Goal: Transaction & Acquisition: Purchase product/service

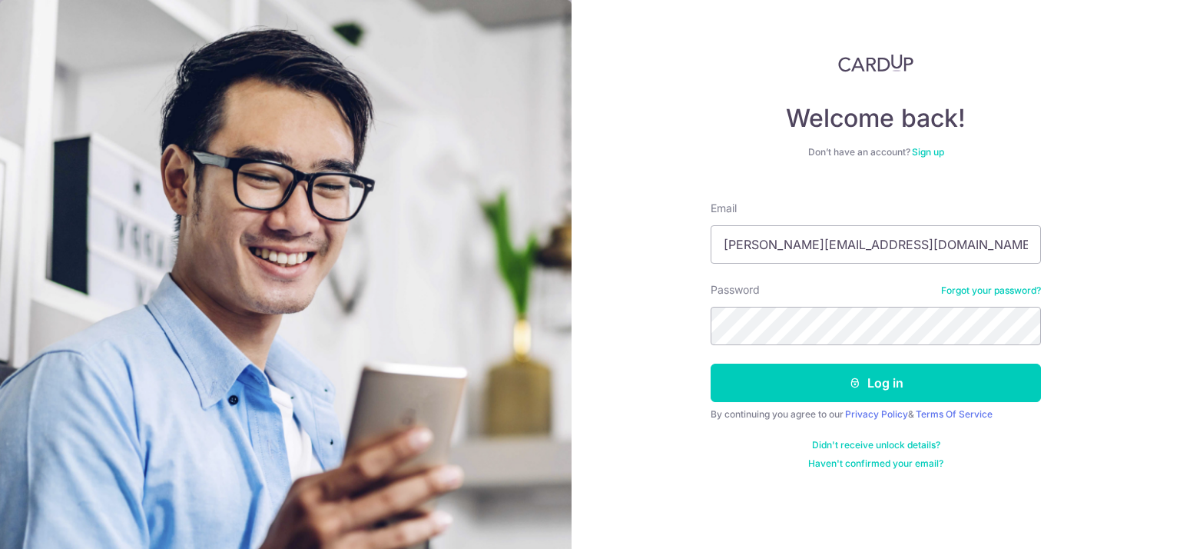
type input "dawn.lowww@gmail.com"
click at [711, 363] on button "Log in" at bounding box center [876, 382] width 330 height 38
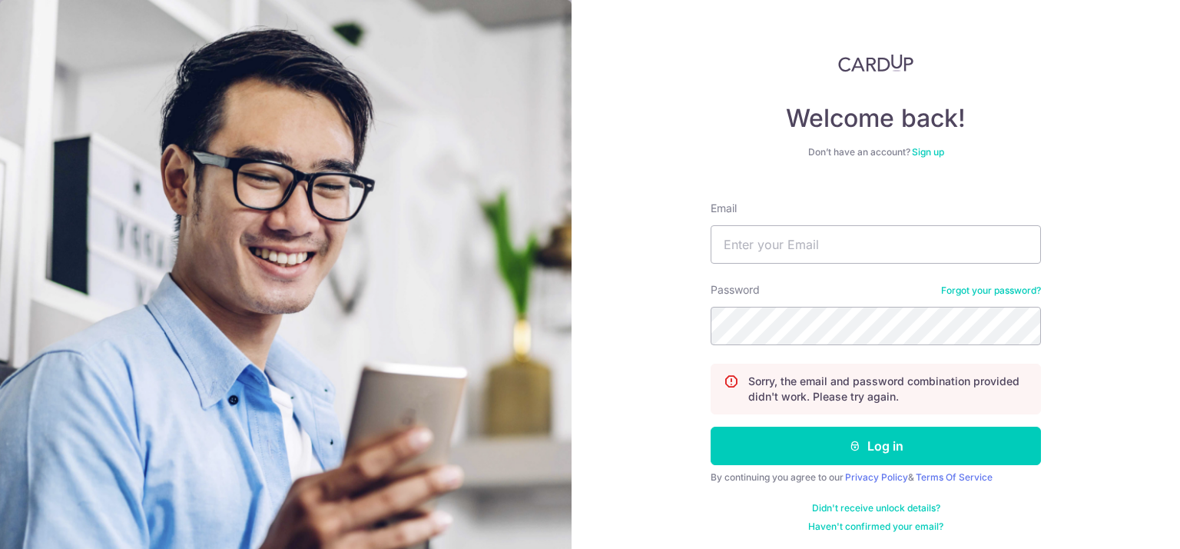
type input "a"
type input "dawn.lowww@gmail.com"
click at [711, 426] on button "Log in" at bounding box center [876, 445] width 330 height 38
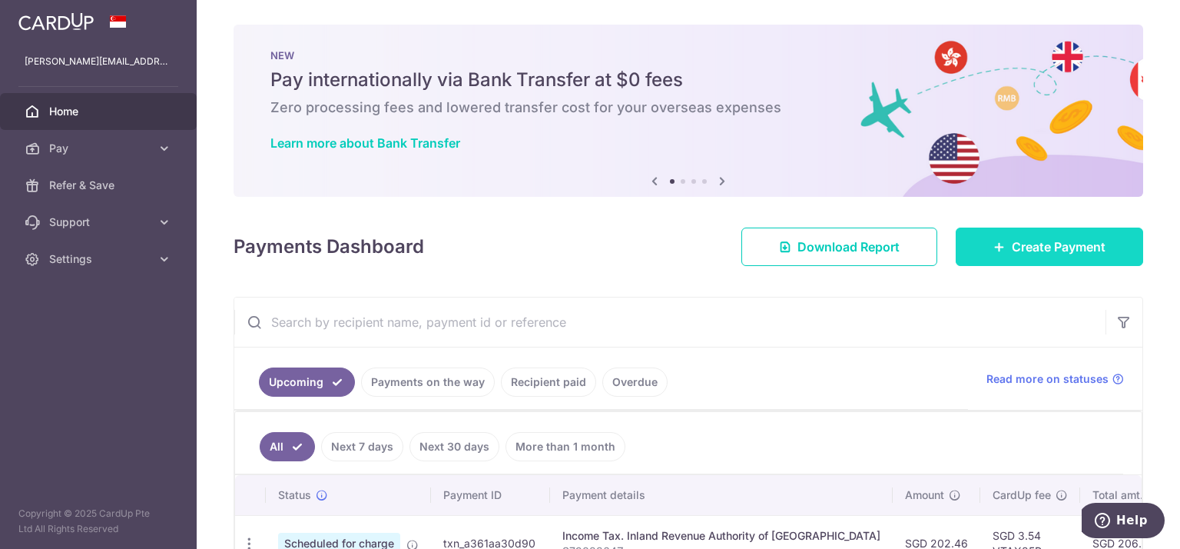
click at [1036, 240] on span "Create Payment" at bounding box center [1059, 246] width 94 height 18
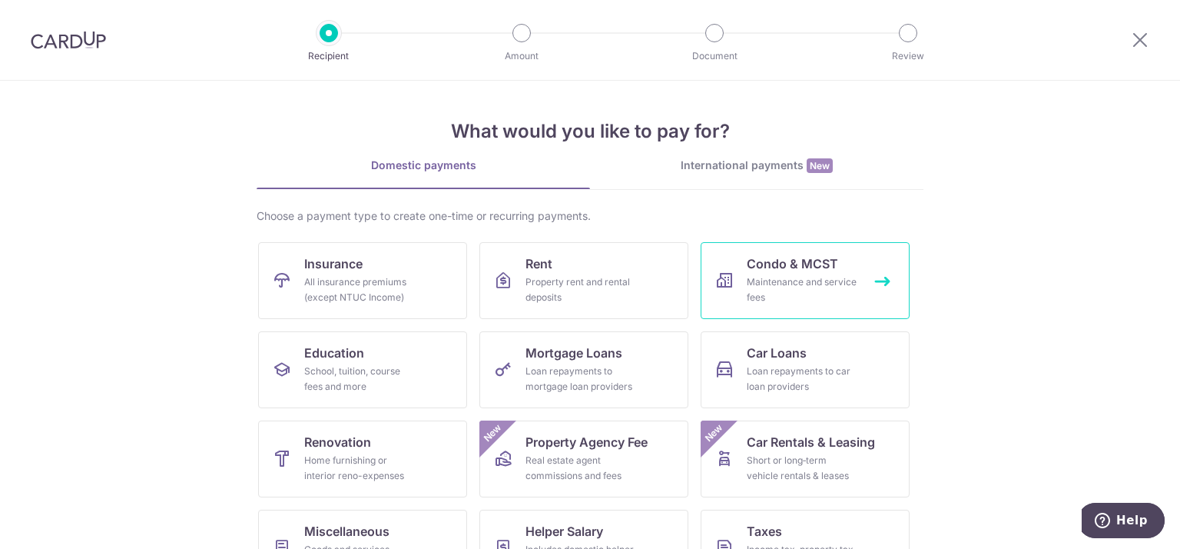
click at [767, 285] on div "Maintenance and service fees" at bounding box center [802, 289] width 111 height 31
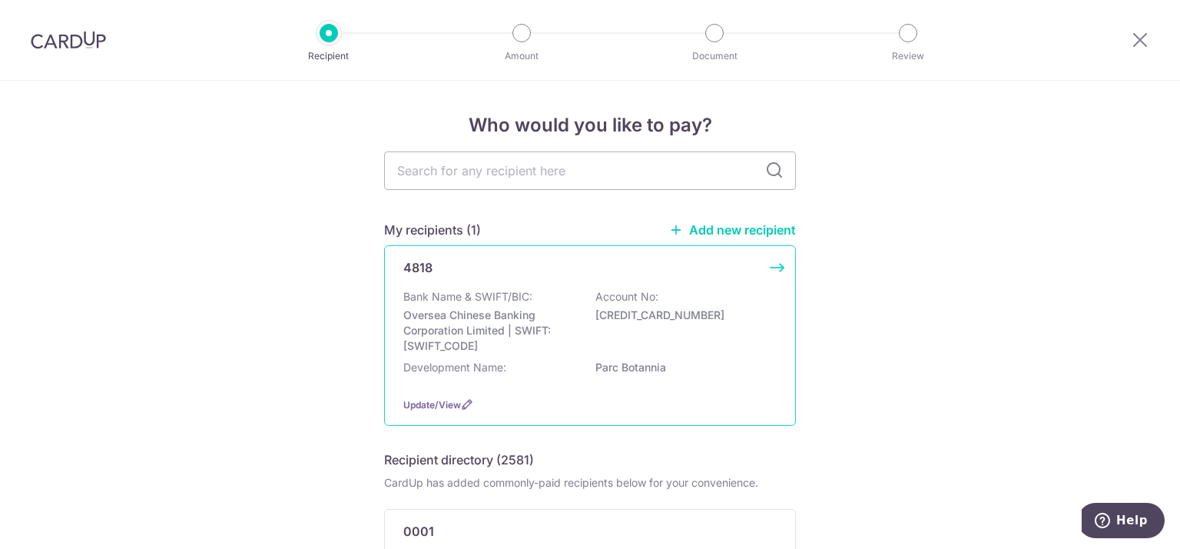
click at [532, 304] on div "Bank Name & SWIFT/BIC: Oversea Chinese Banking Corporation Limited | SWIFT: OCB…" at bounding box center [589, 321] width 373 height 65
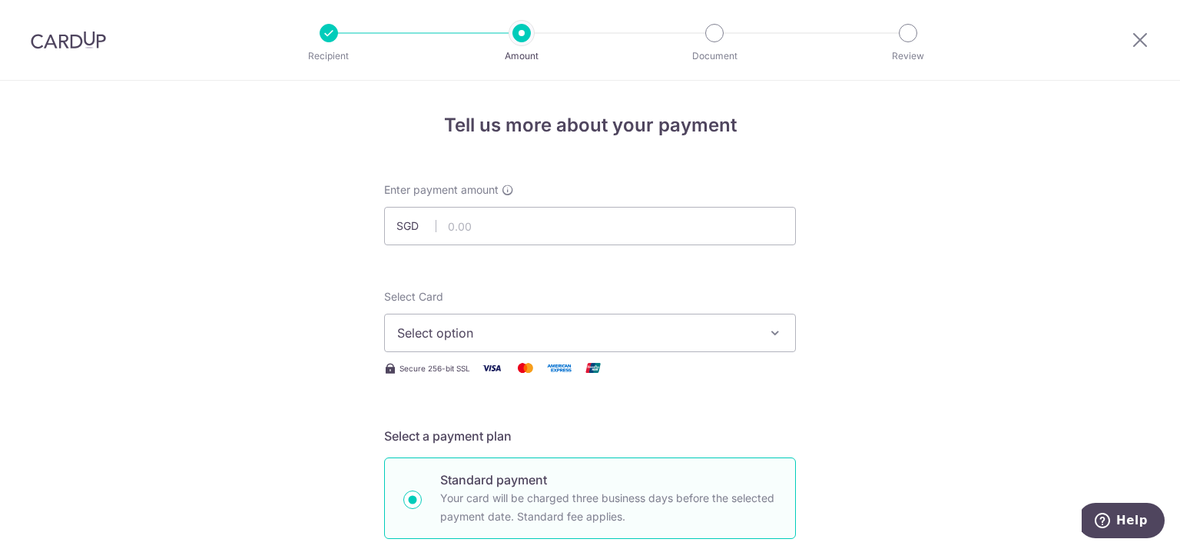
scroll to position [154, 0]
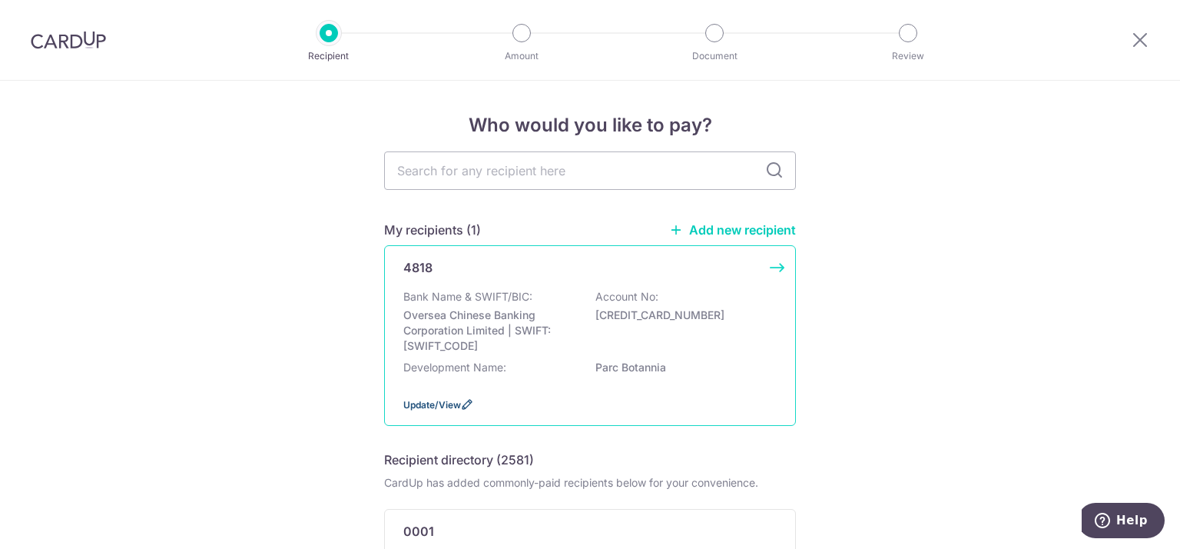
click at [412, 400] on span "Update/View" at bounding box center [432, 405] width 58 height 12
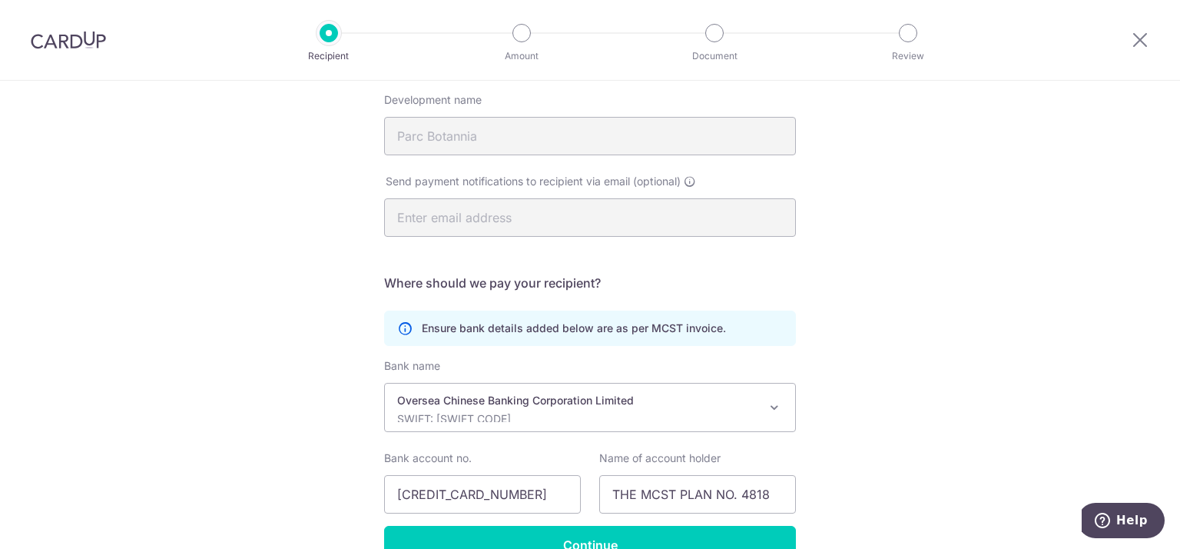
scroll to position [323, 0]
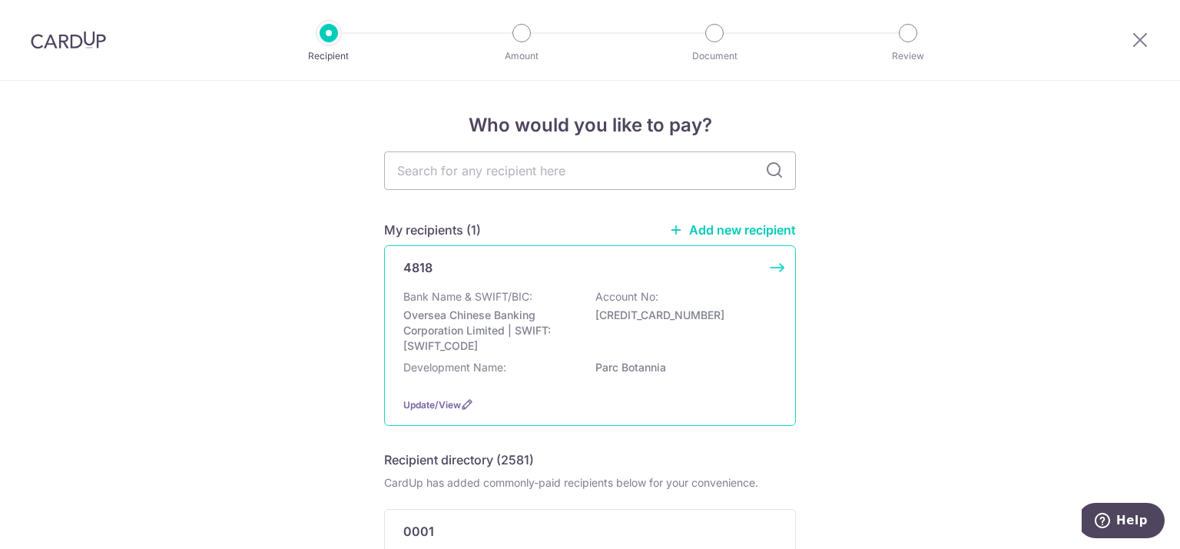
click at [738, 331] on div "Bank Name & SWIFT/BIC: Oversea Chinese Banking Corporation Limited | SWIFT: [SW…" at bounding box center [589, 321] width 373 height 65
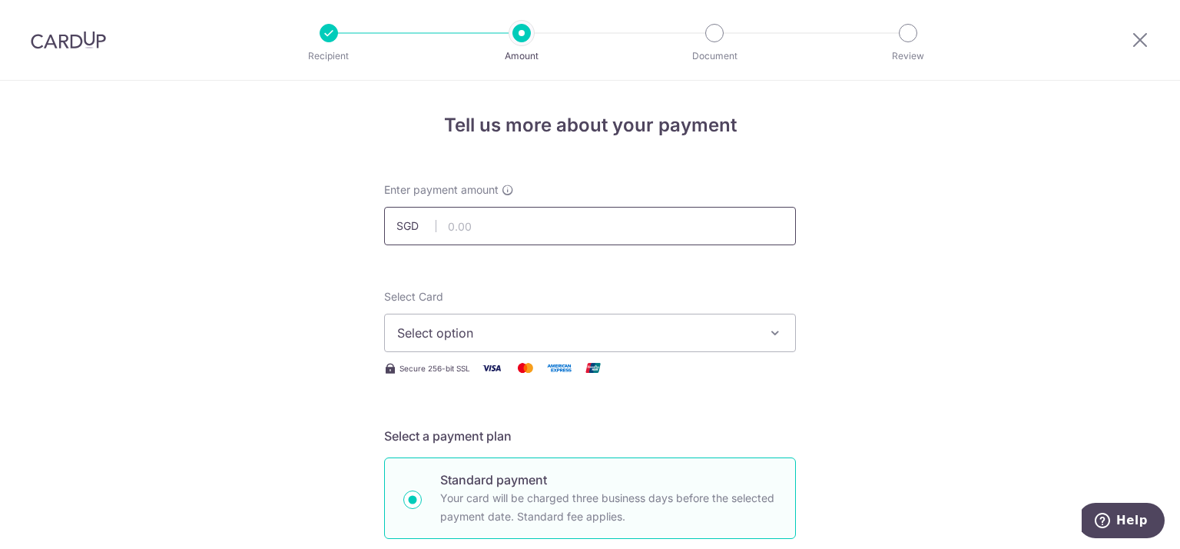
click at [590, 228] on input "text" at bounding box center [590, 226] width 412 height 38
type input "1,190.28"
click at [622, 331] on span "Select option" at bounding box center [576, 332] width 358 height 18
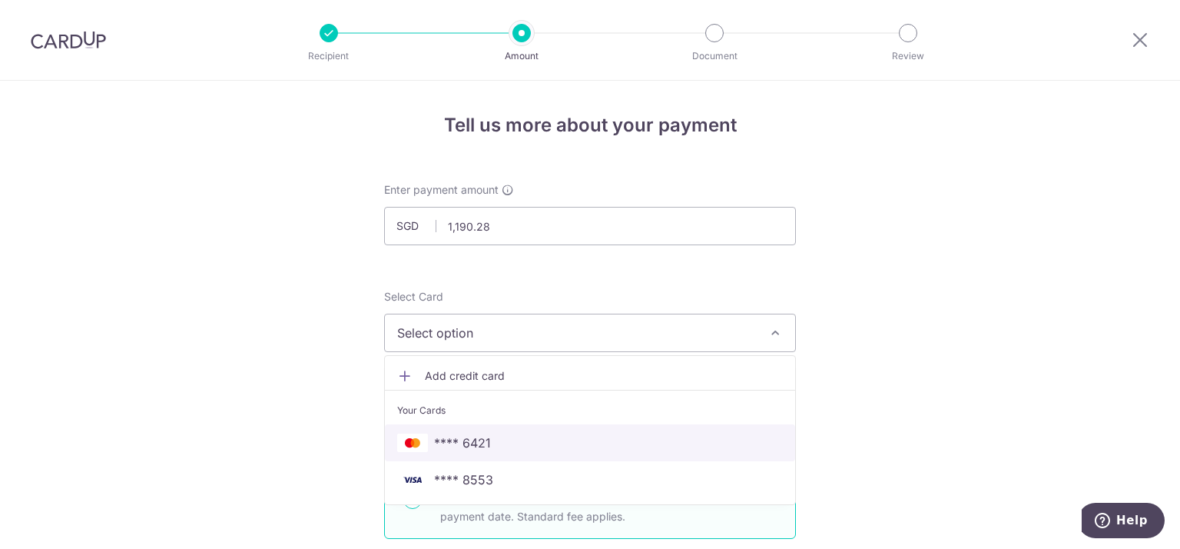
click at [613, 448] on span "**** 6421" at bounding box center [590, 442] width 386 height 18
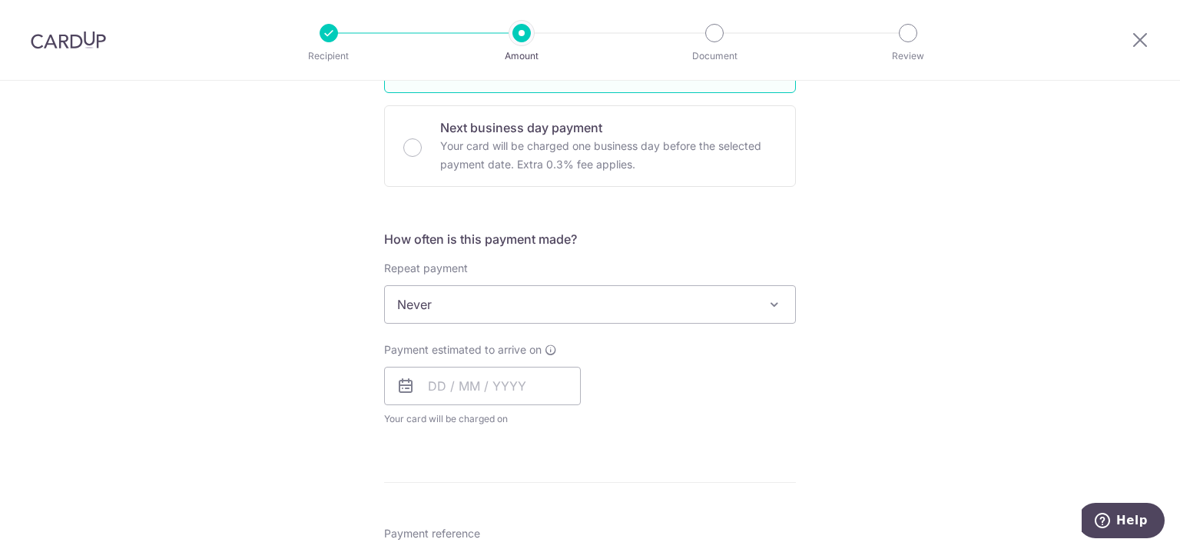
scroll to position [538, 0]
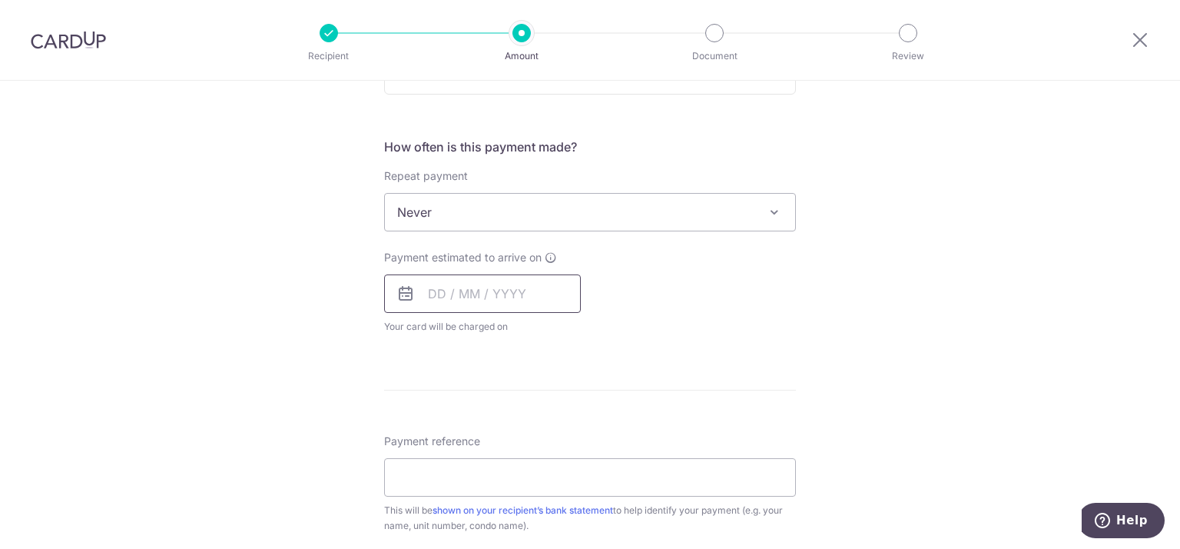
click at [436, 296] on input "text" at bounding box center [482, 293] width 197 height 38
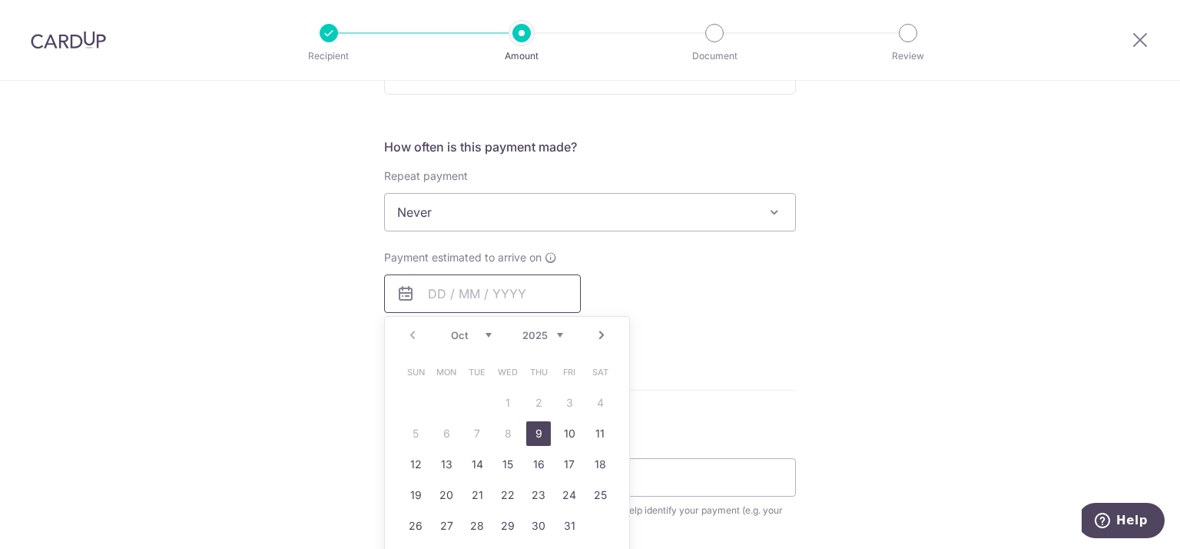
scroll to position [615, 0]
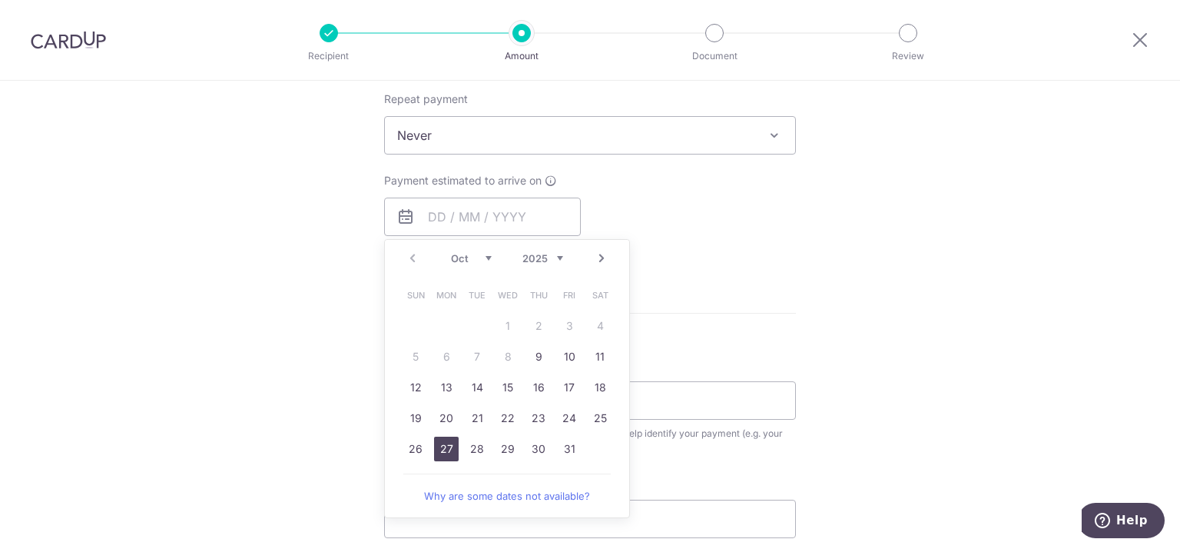
click at [443, 444] on link "27" at bounding box center [446, 448] width 25 height 25
type input "27/10/2025"
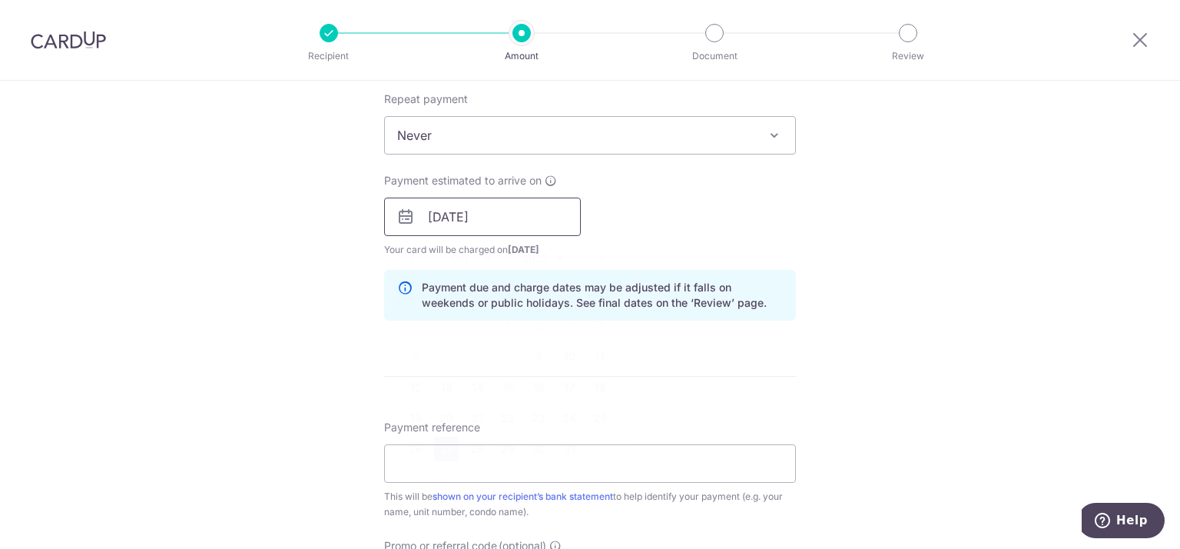
click at [546, 217] on input "[DATE]" at bounding box center [482, 216] width 197 height 38
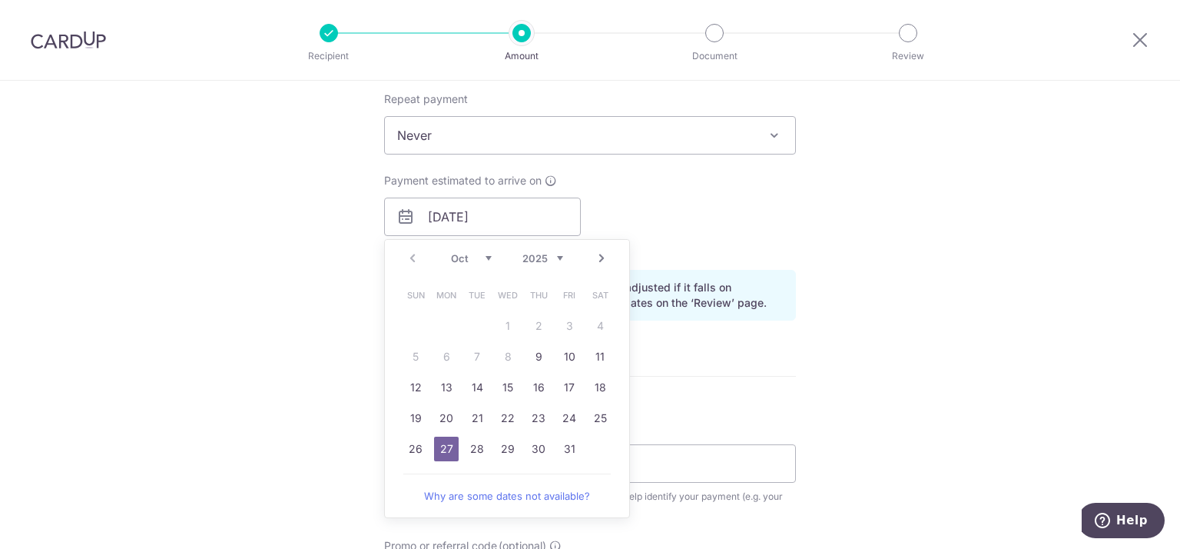
click at [947, 362] on div "Tell us more about your payment Enter payment amount SGD 1,190.28 1190.28 Selec…" at bounding box center [590, 192] width 1180 height 1453
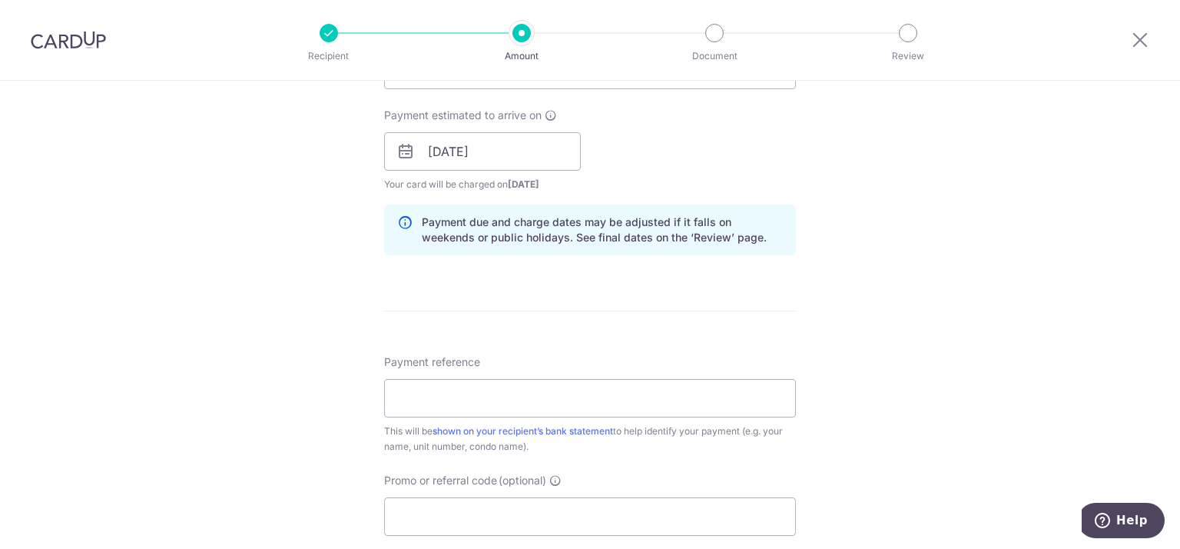
scroll to position [768, 0]
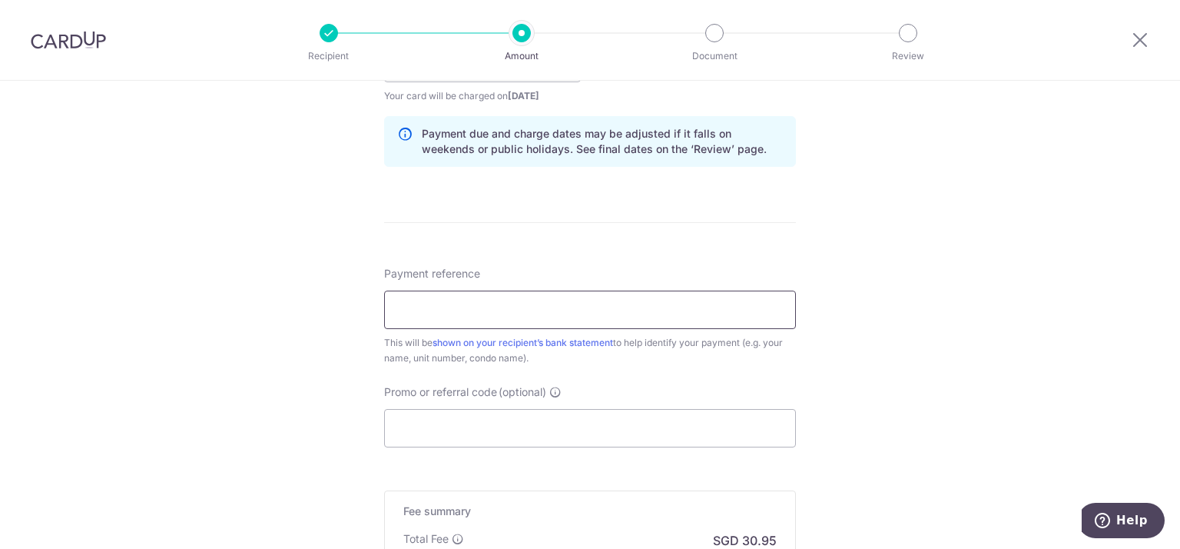
click at [755, 317] on input "Payment reference" at bounding box center [590, 309] width 412 height 38
type input "Blk 16 06-20"
click at [861, 347] on div "Tell us more about your payment Enter payment amount SGD 1,190.28 1190.28 Selec…" at bounding box center [590, 38] width 1180 height 1453
click at [510, 433] on input "Promo or referral code (optional)" at bounding box center [590, 428] width 412 height 38
paste input "OFF225"
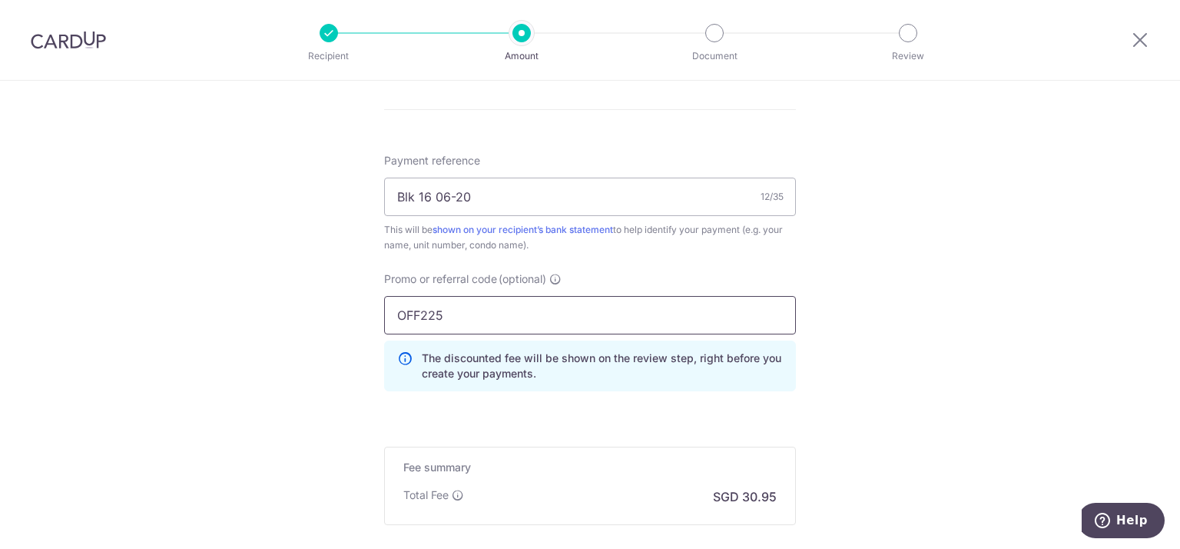
scroll to position [1052, 0]
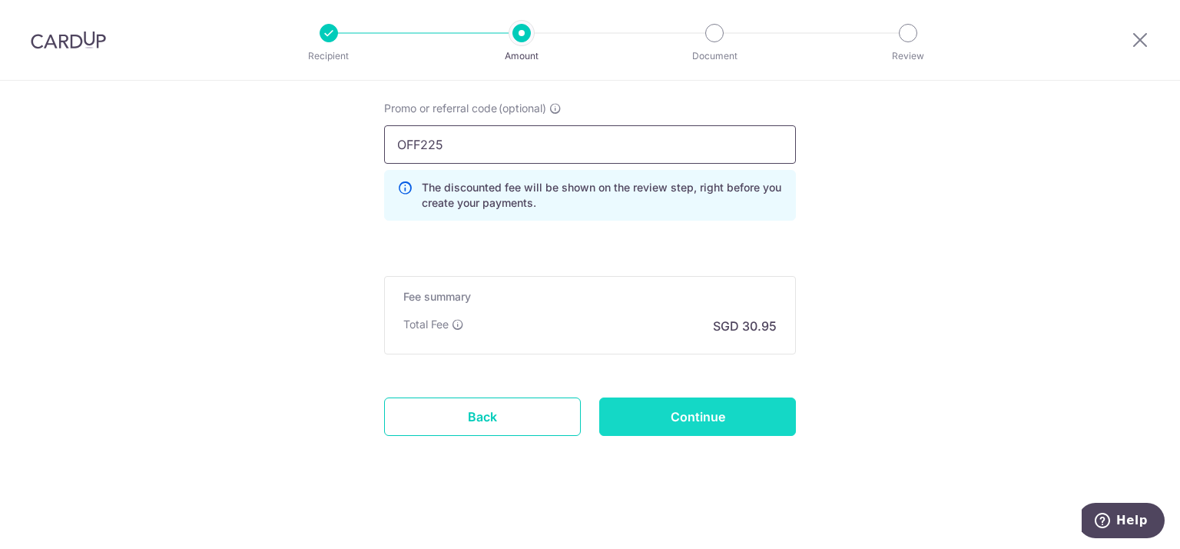
type input "OFF225"
click at [750, 415] on input "Continue" at bounding box center [697, 416] width 197 height 38
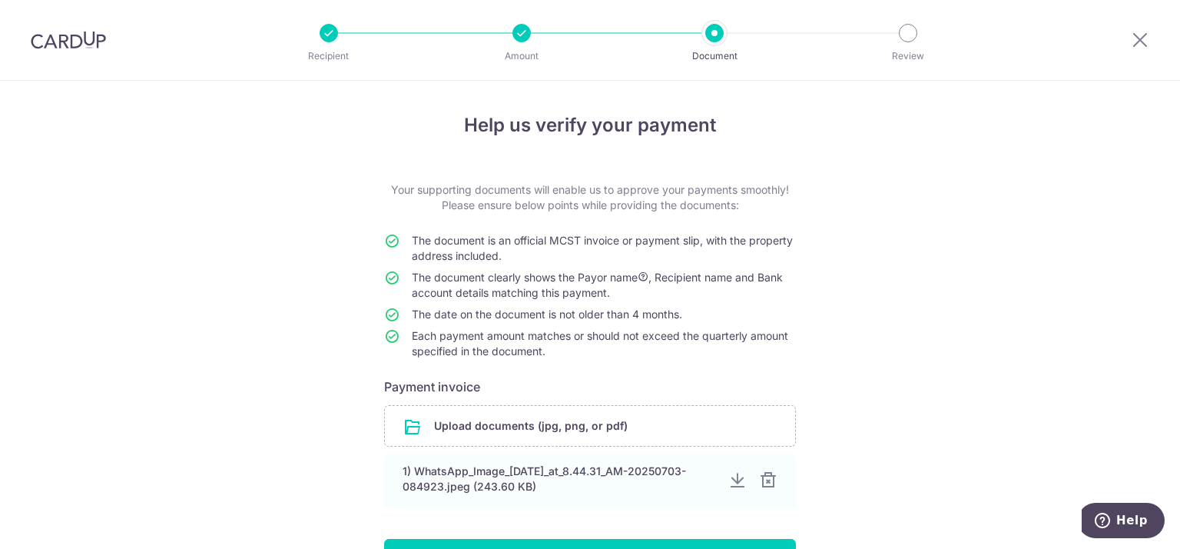
scroll to position [77, 0]
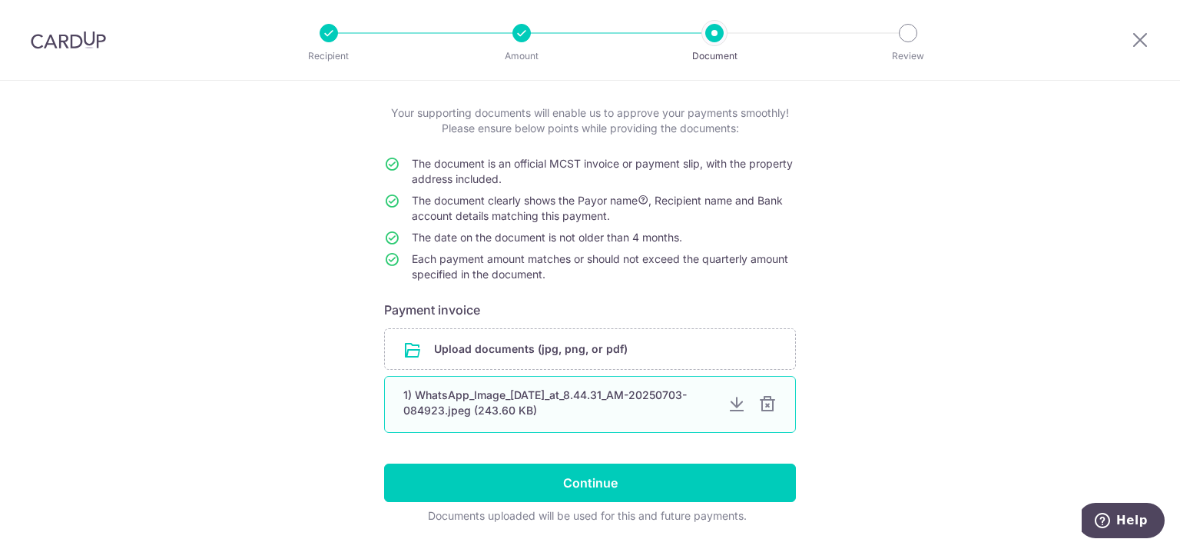
click at [760, 409] on div at bounding box center [767, 404] width 18 height 18
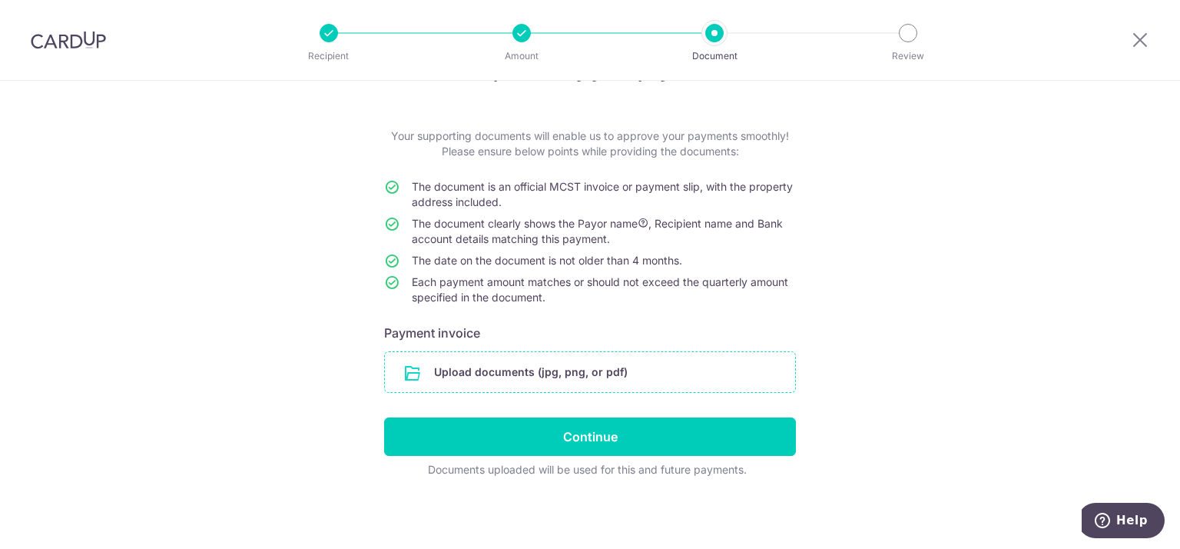
click at [575, 367] on input "file" at bounding box center [590, 372] width 410 height 40
click at [492, 364] on input "file" at bounding box center [590, 372] width 410 height 40
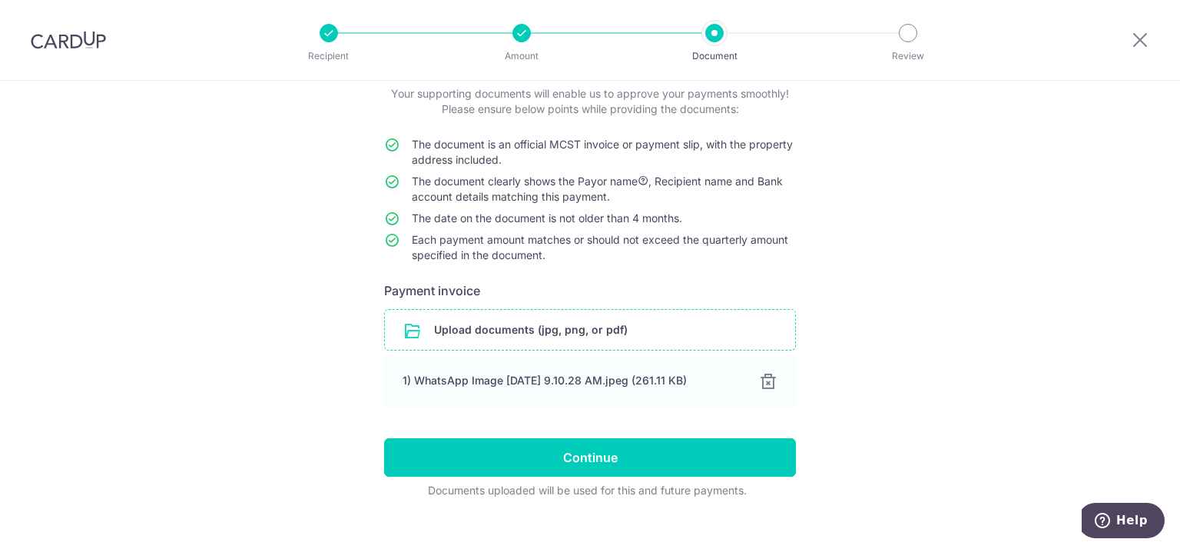
scroll to position [117, 0]
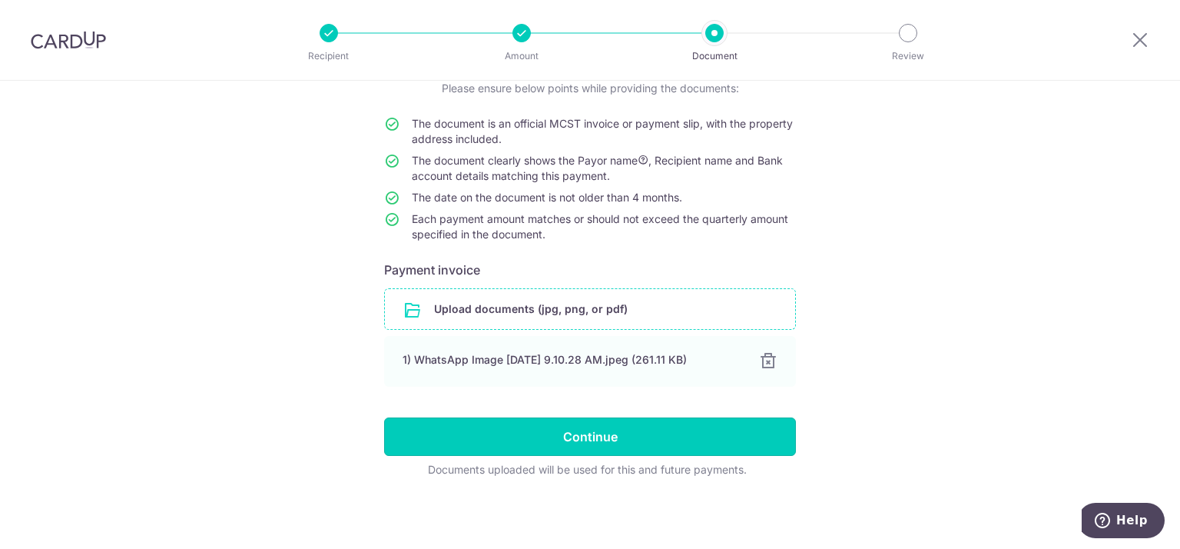
click at [739, 442] on input "Continue" at bounding box center [590, 436] width 412 height 38
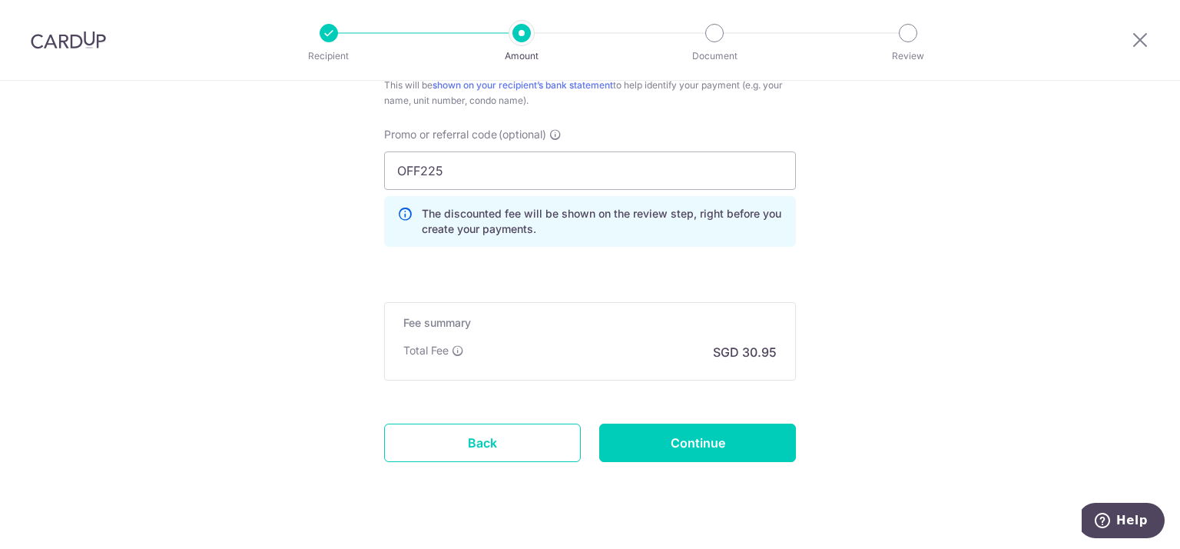
scroll to position [1052, 0]
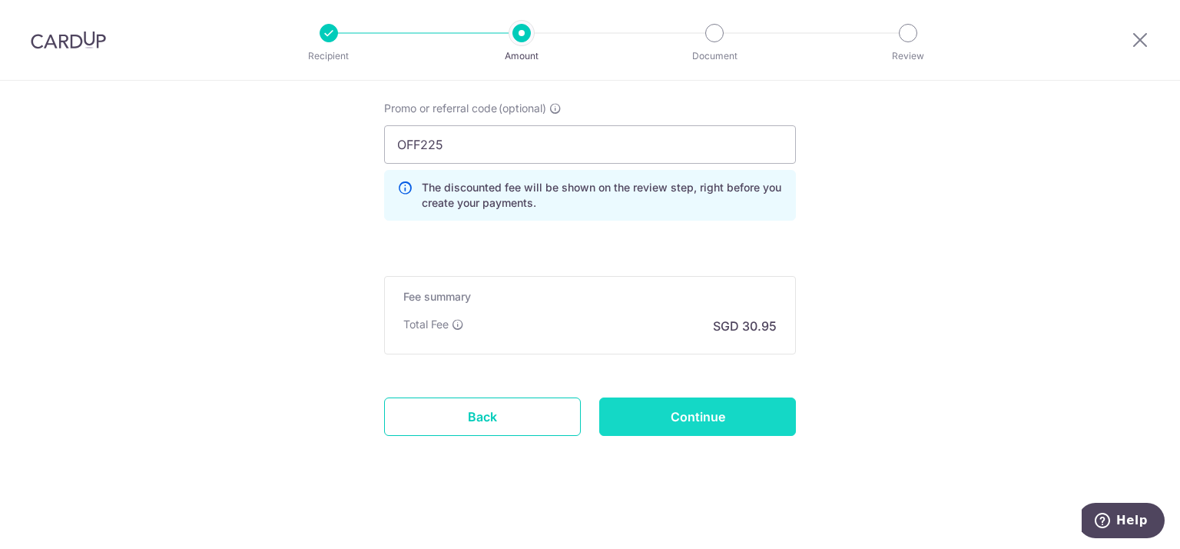
click at [785, 414] on input "Continue" at bounding box center [697, 416] width 197 height 38
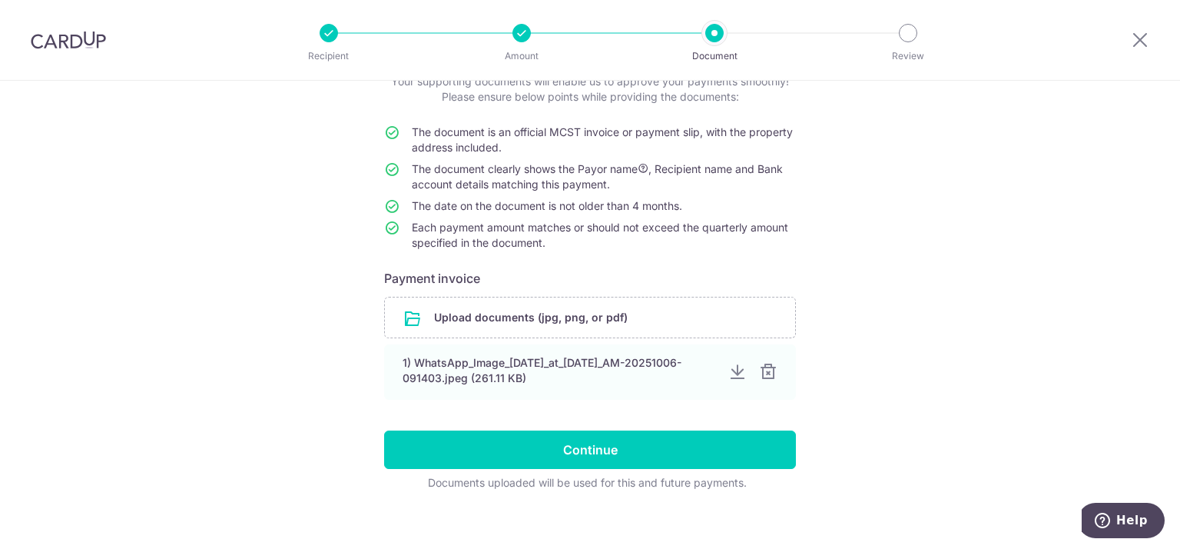
scroll to position [121, 0]
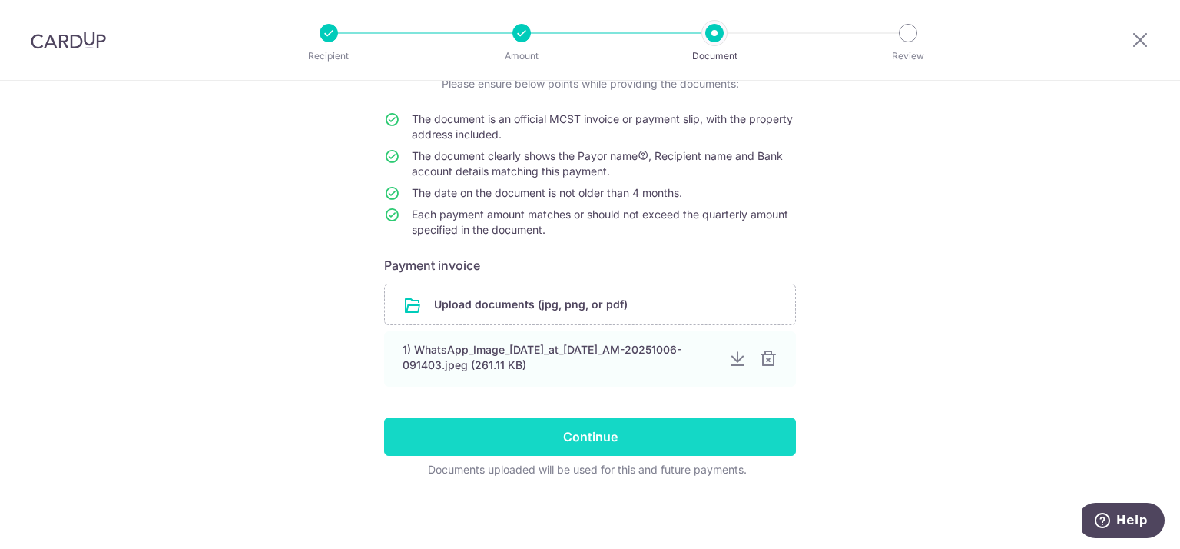
click at [778, 431] on input "Continue" at bounding box center [590, 436] width 412 height 38
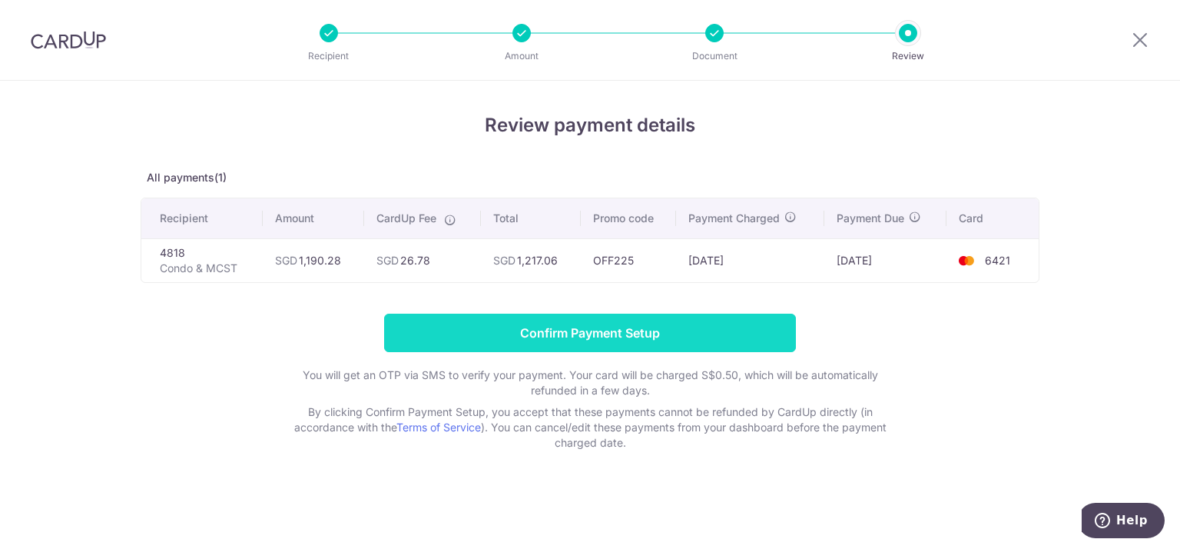
click at [752, 319] on input "Confirm Payment Setup" at bounding box center [590, 332] width 412 height 38
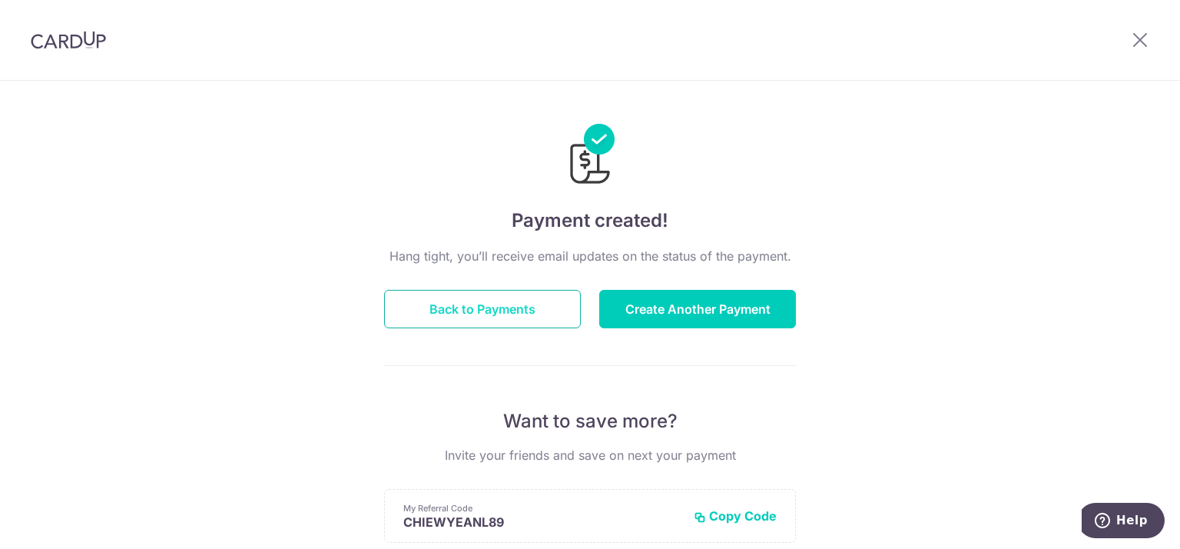
click at [513, 304] on button "Back to Payments" at bounding box center [482, 309] width 197 height 38
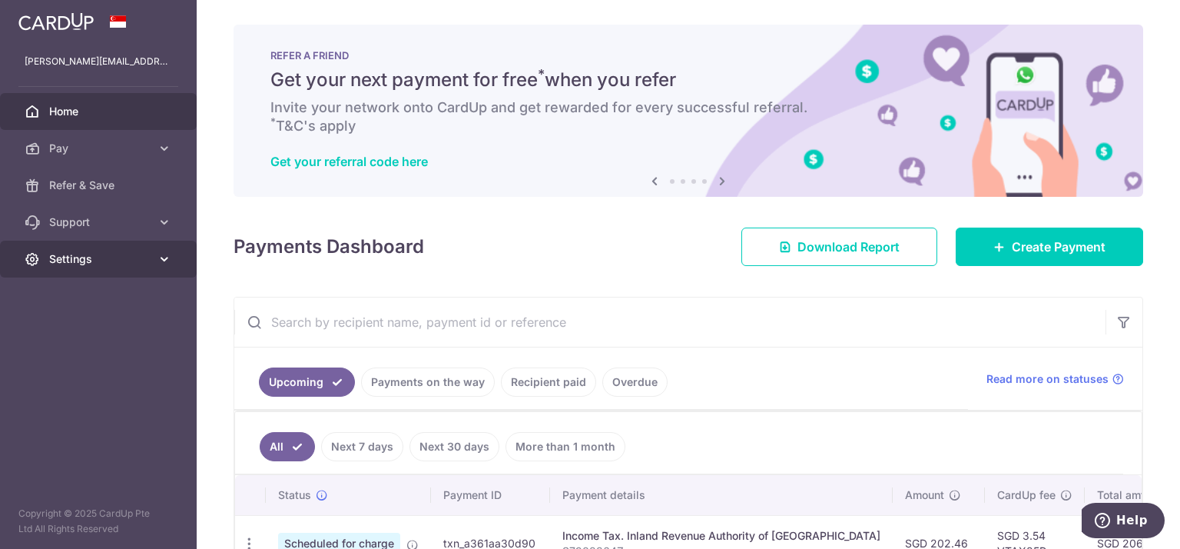
click at [32, 259] on icon at bounding box center [32, 258] width 15 height 15
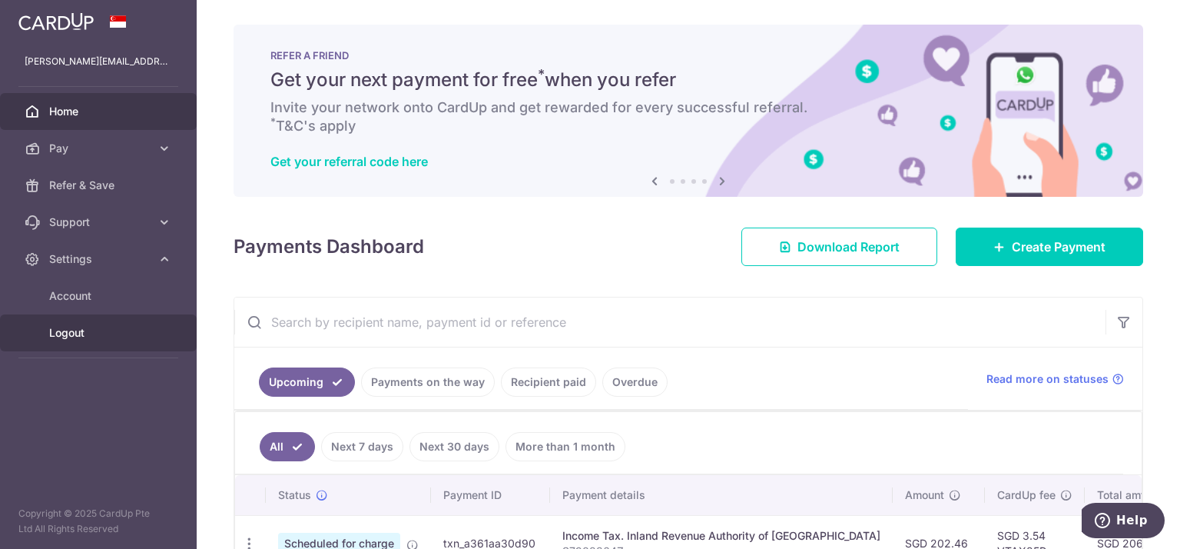
click at [81, 331] on span "Logout" at bounding box center [99, 332] width 101 height 15
